Goal: Book appointment/travel/reservation

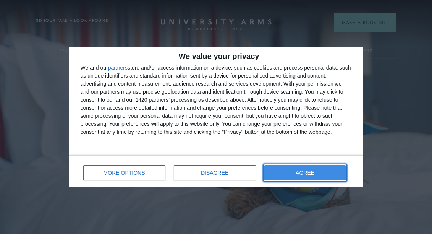
click at [306, 176] on button "AGREE" at bounding box center [305, 172] width 82 height 15
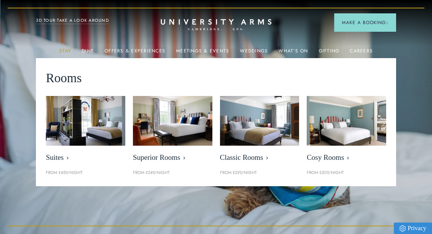
click at [64, 51] on link "Stay" at bounding box center [65, 53] width 12 height 10
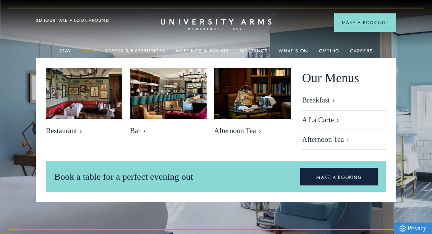
click at [91, 49] on link "Dine" at bounding box center [88, 53] width 12 height 10
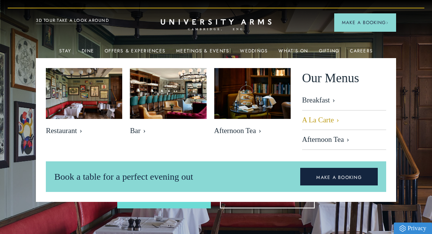
click at [326, 121] on link "A La Carte" at bounding box center [344, 120] width 84 height 20
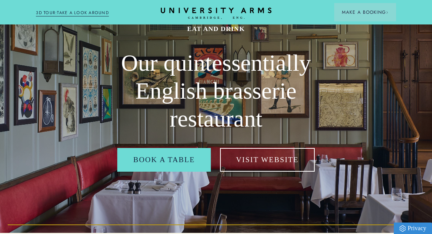
scroll to position [48, 0]
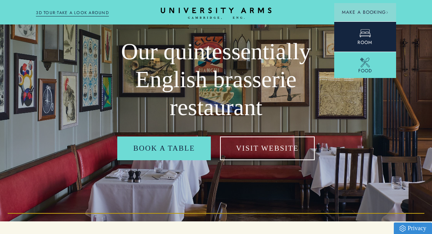
click at [364, 36] on icon at bounding box center [364, 32] width 11 height 11
